Goal: Transaction & Acquisition: Purchase product/service

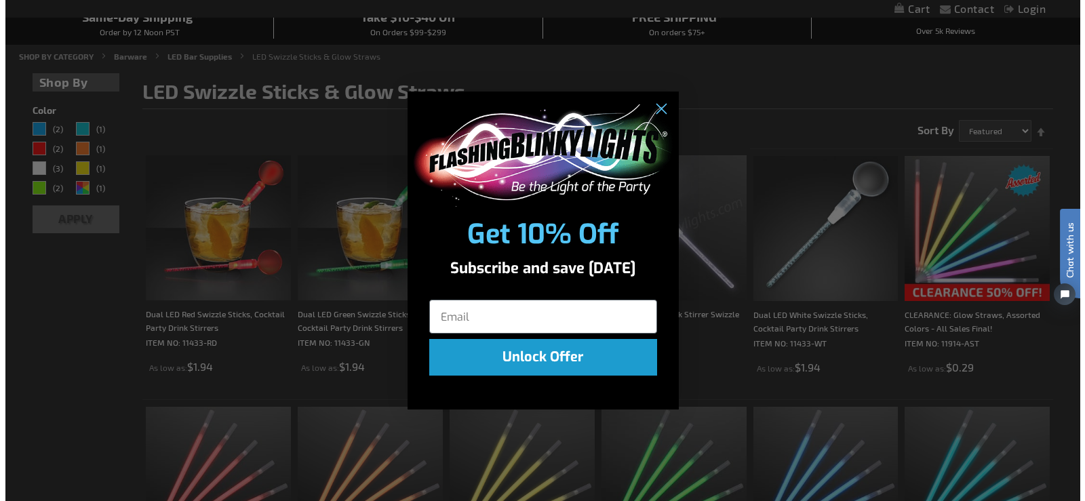
scroll to position [136, 0]
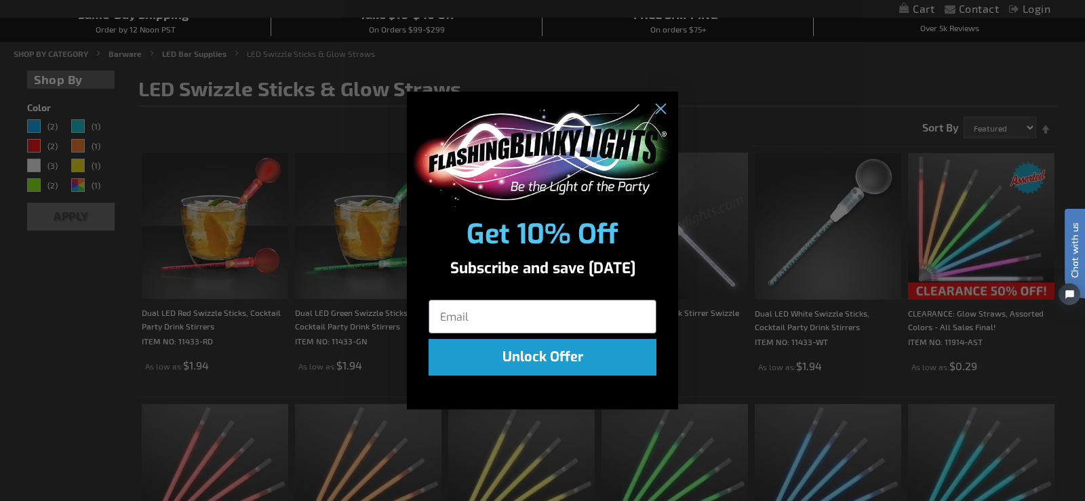
click at [982, 226] on div "Close dialog Get 10% Off Subscribe and save [DATE] Unlock Offer Submit" at bounding box center [542, 250] width 1085 height 501
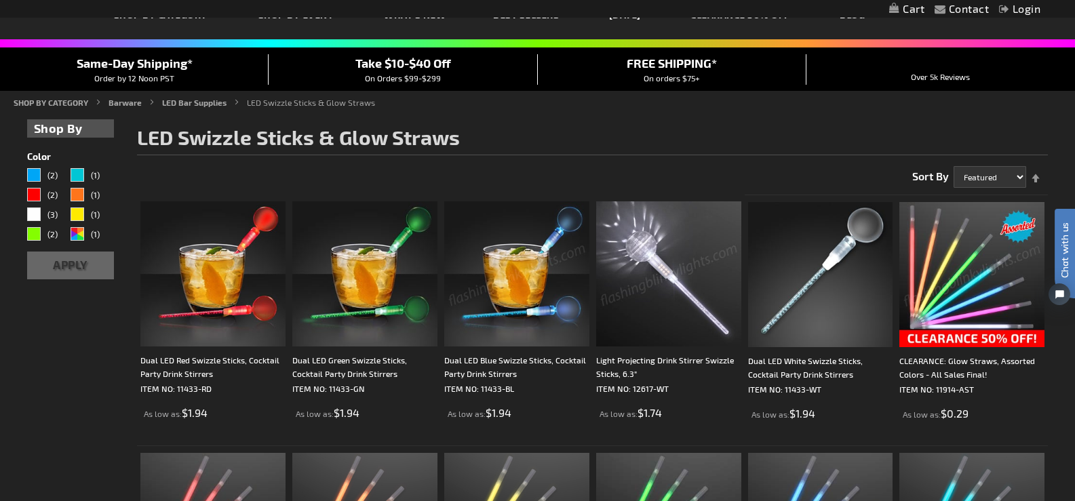
scroll to position [68, 0]
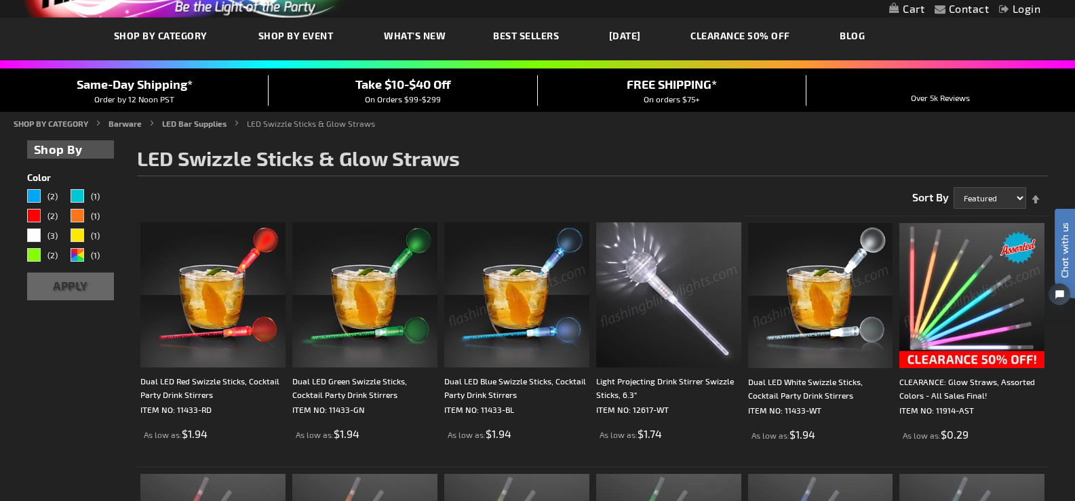
click at [490, 322] on img at bounding box center [516, 294] width 145 height 145
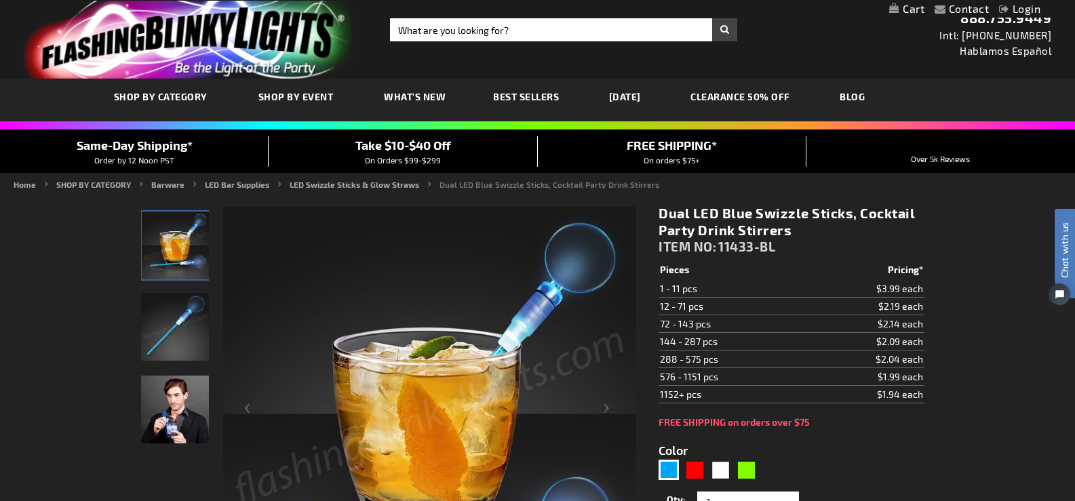
scroll to position [1, 0]
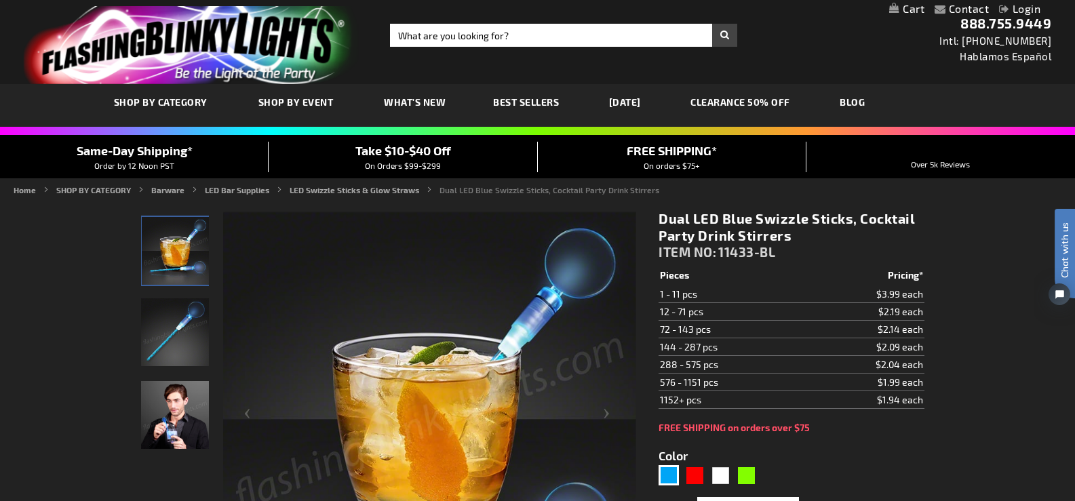
drag, startPoint x: 660, startPoint y: 219, endPoint x: 811, endPoint y: 231, distance: 151.7
click at [811, 231] on h1 "Dual LED Blue Swizzle Sticks, Cocktail Party Drink Stirrers" at bounding box center [791, 227] width 265 height 34
copy h1 "Dual LED Blue Swizzle Sticks, Cocktail Party Drink Stirrers"
